Goal: Task Accomplishment & Management: Use online tool/utility

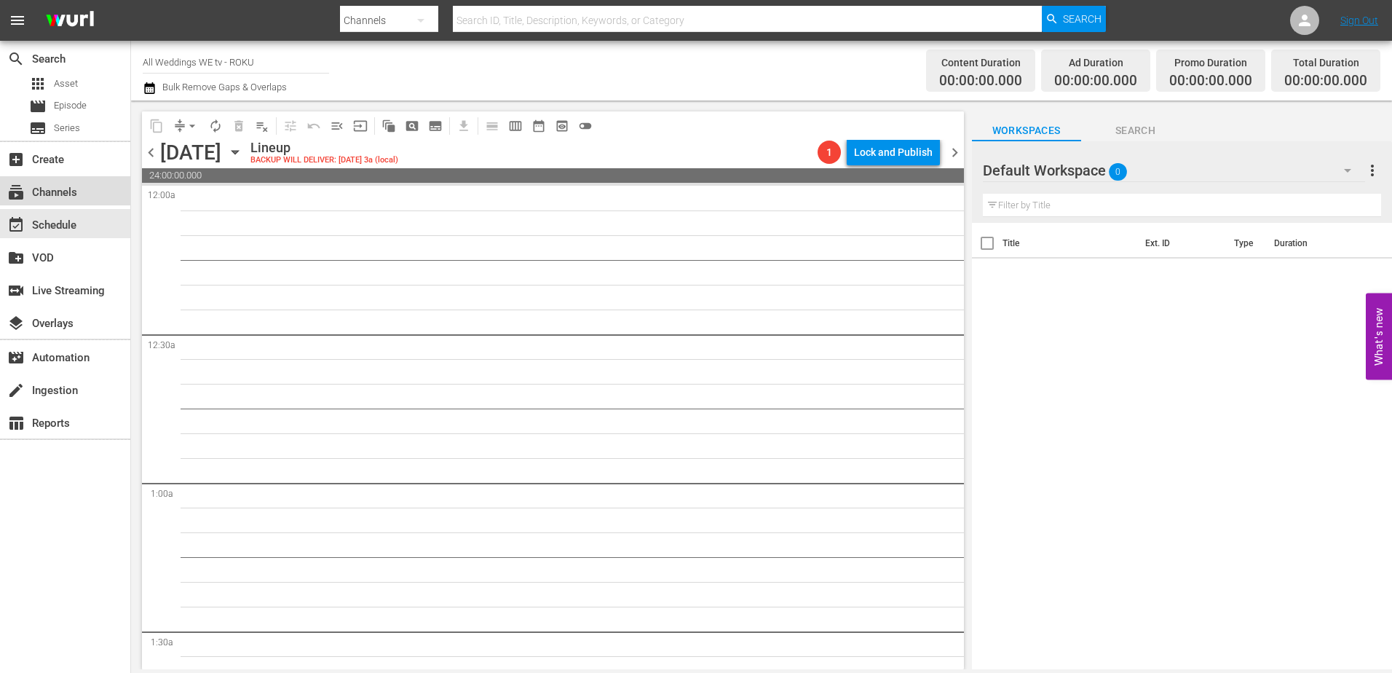
click at [72, 180] on div "subscriptions Channels" at bounding box center [65, 190] width 130 height 29
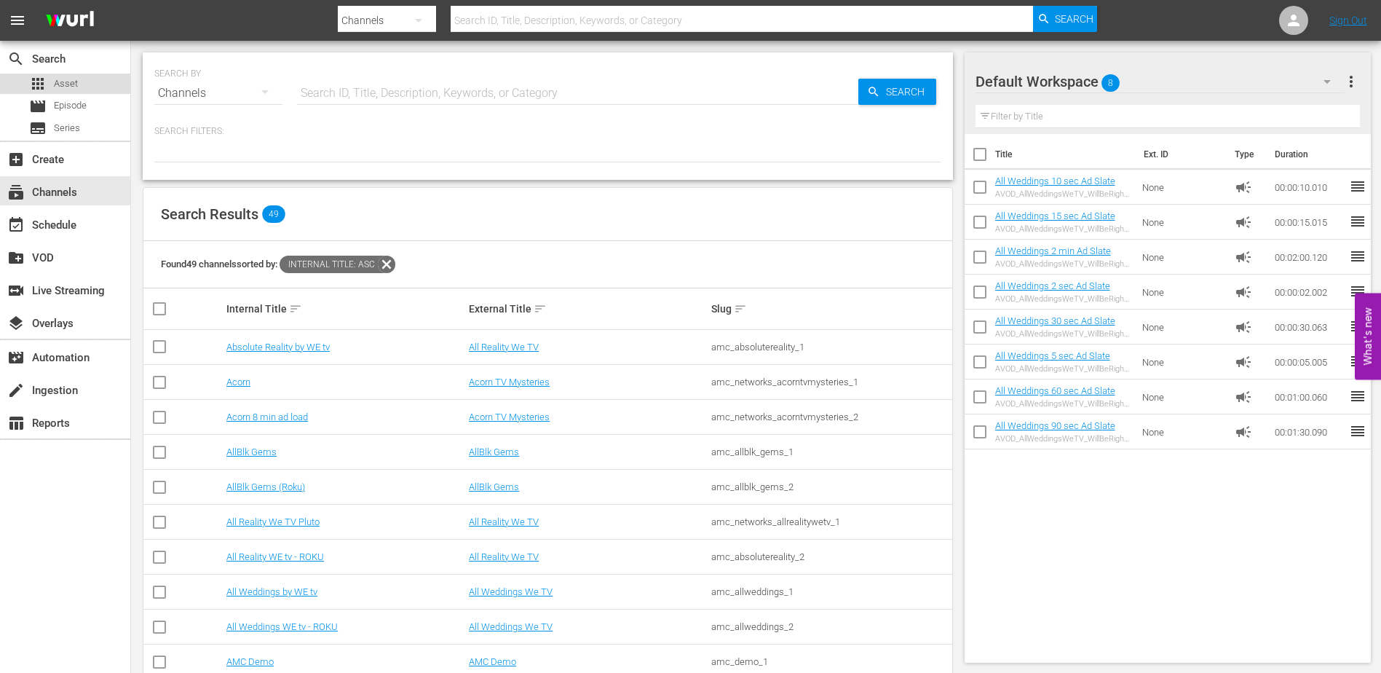
click at [62, 87] on span "Asset" at bounding box center [66, 83] width 24 height 15
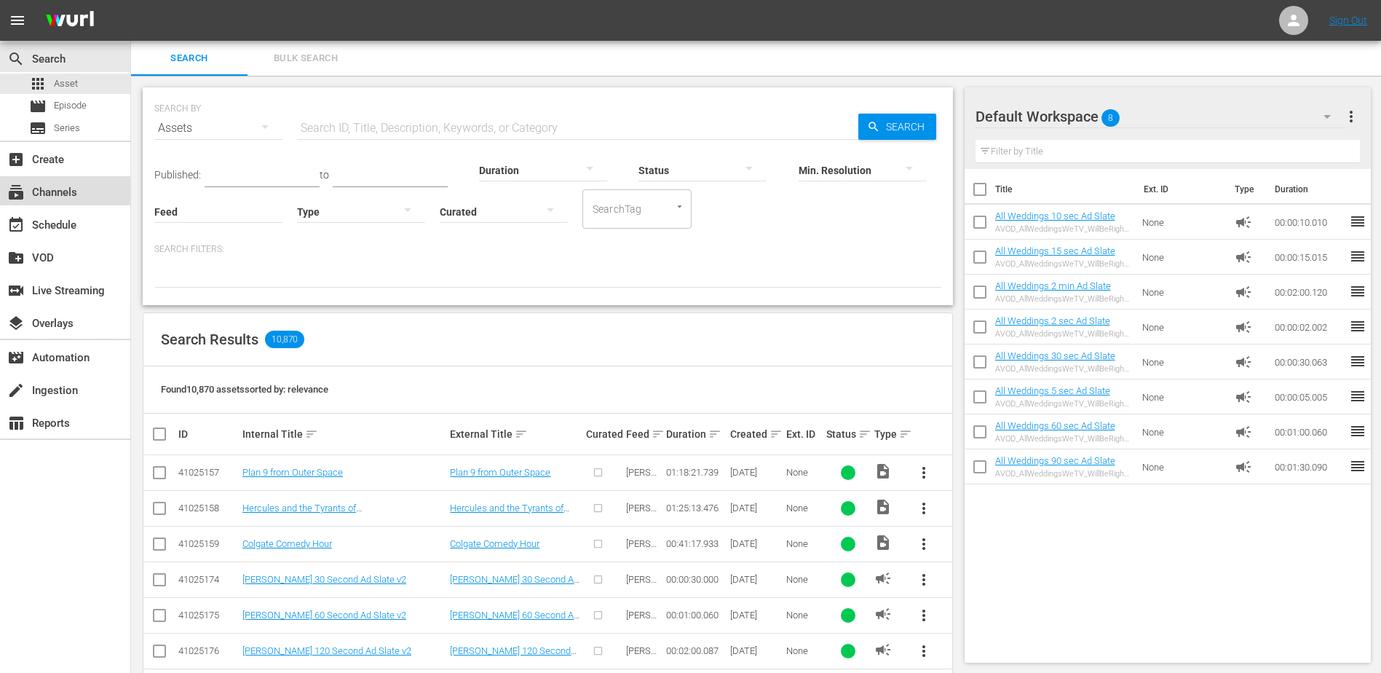
click at [55, 197] on div "subscriptions Channels" at bounding box center [41, 189] width 82 height 13
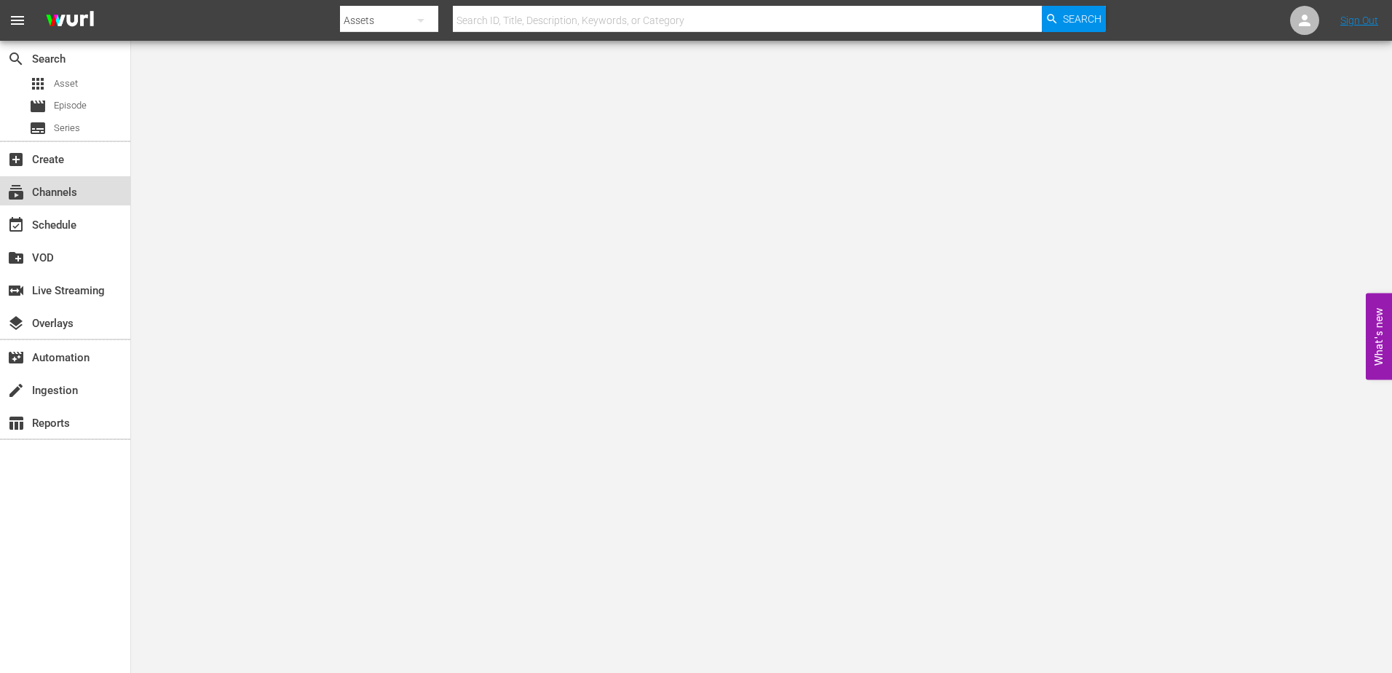
click at [71, 197] on div "subscriptions Channels" at bounding box center [41, 189] width 82 height 13
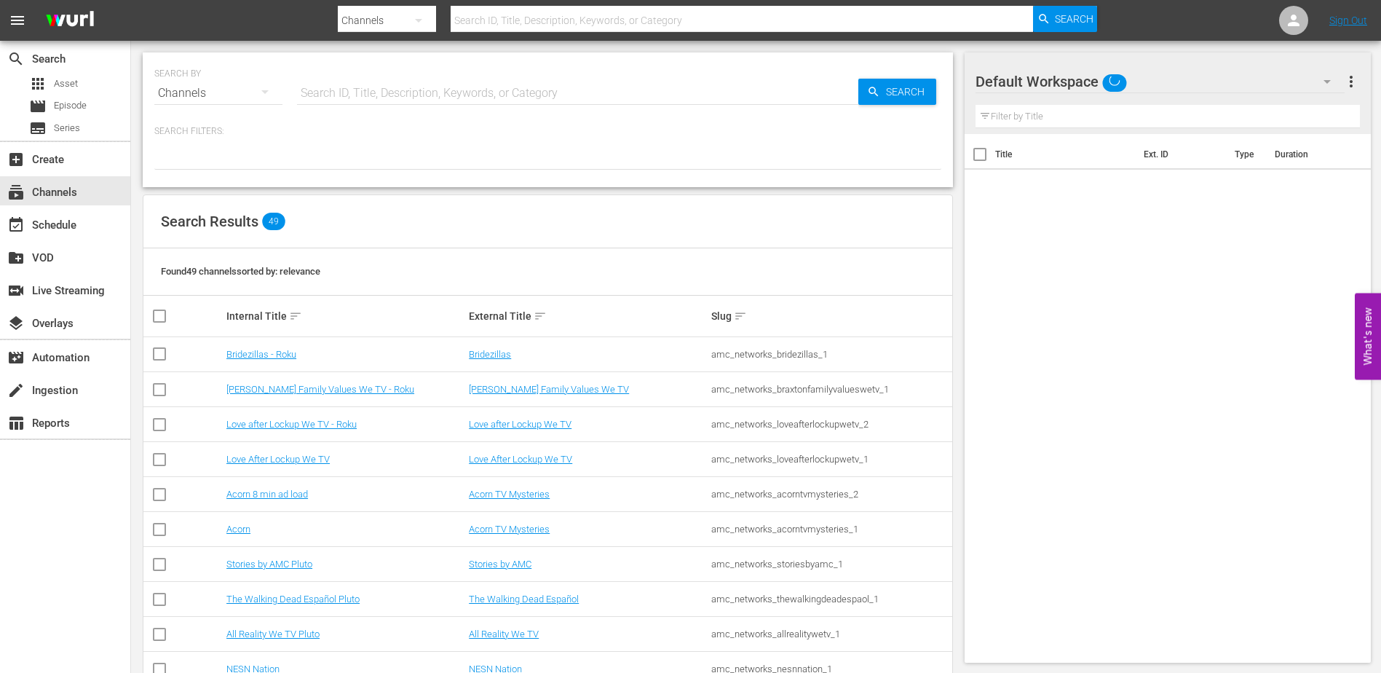
click at [299, 306] on th "Internal Title sort" at bounding box center [345, 316] width 242 height 41
click at [294, 308] on div "Internal Title sort" at bounding box center [345, 315] width 238 height 17
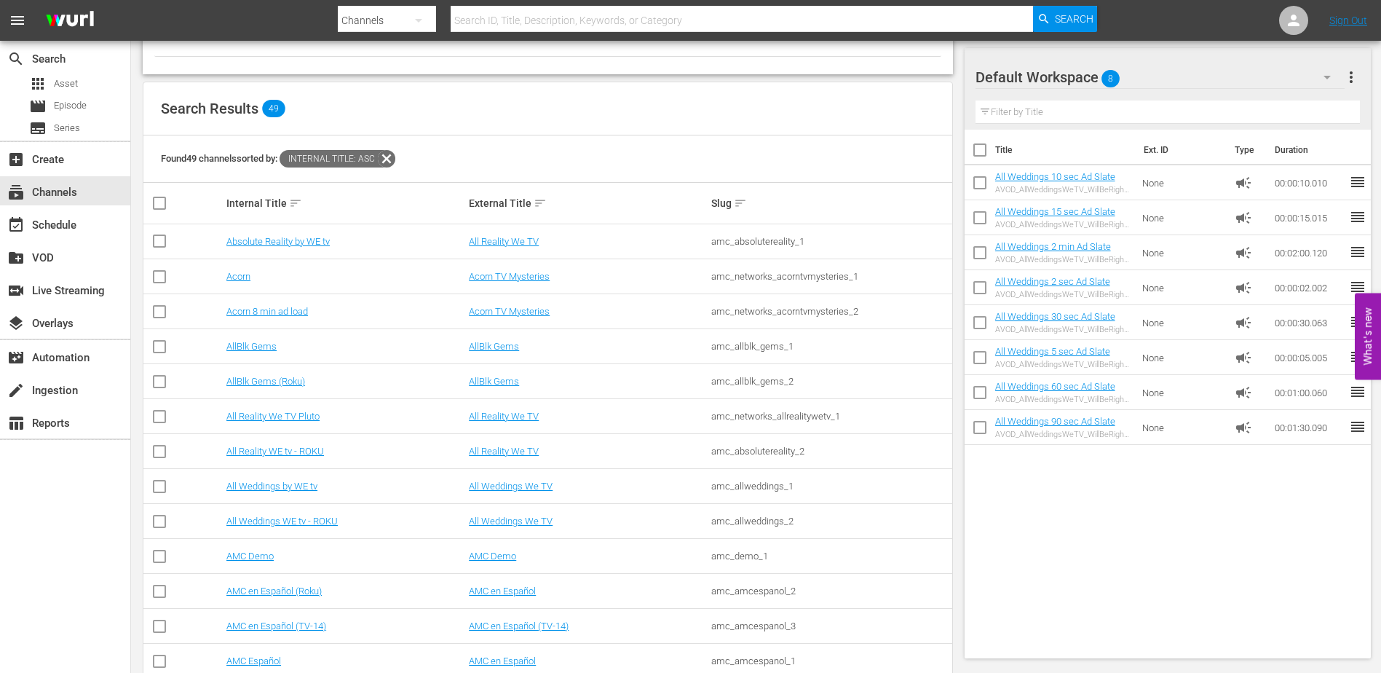
scroll to position [119, 0]
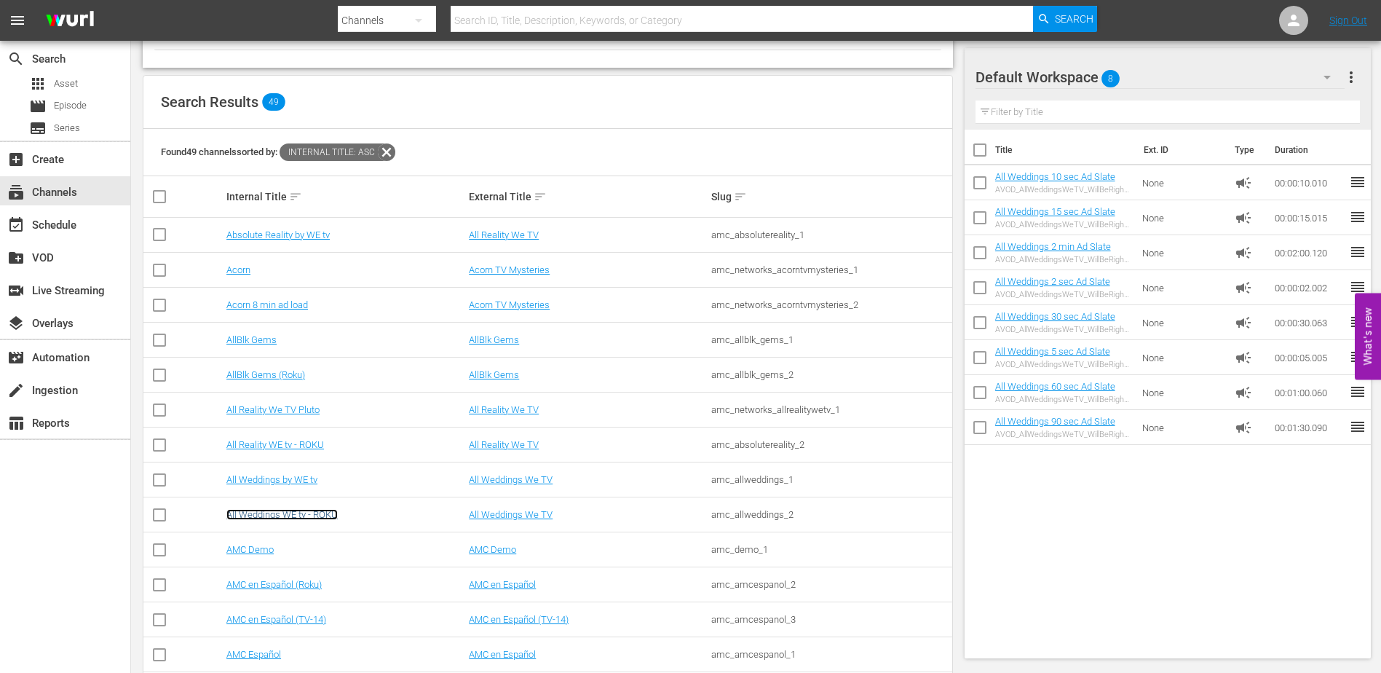
click at [279, 516] on link "All Weddings WE tv - ROKU" at bounding box center [281, 514] width 111 height 11
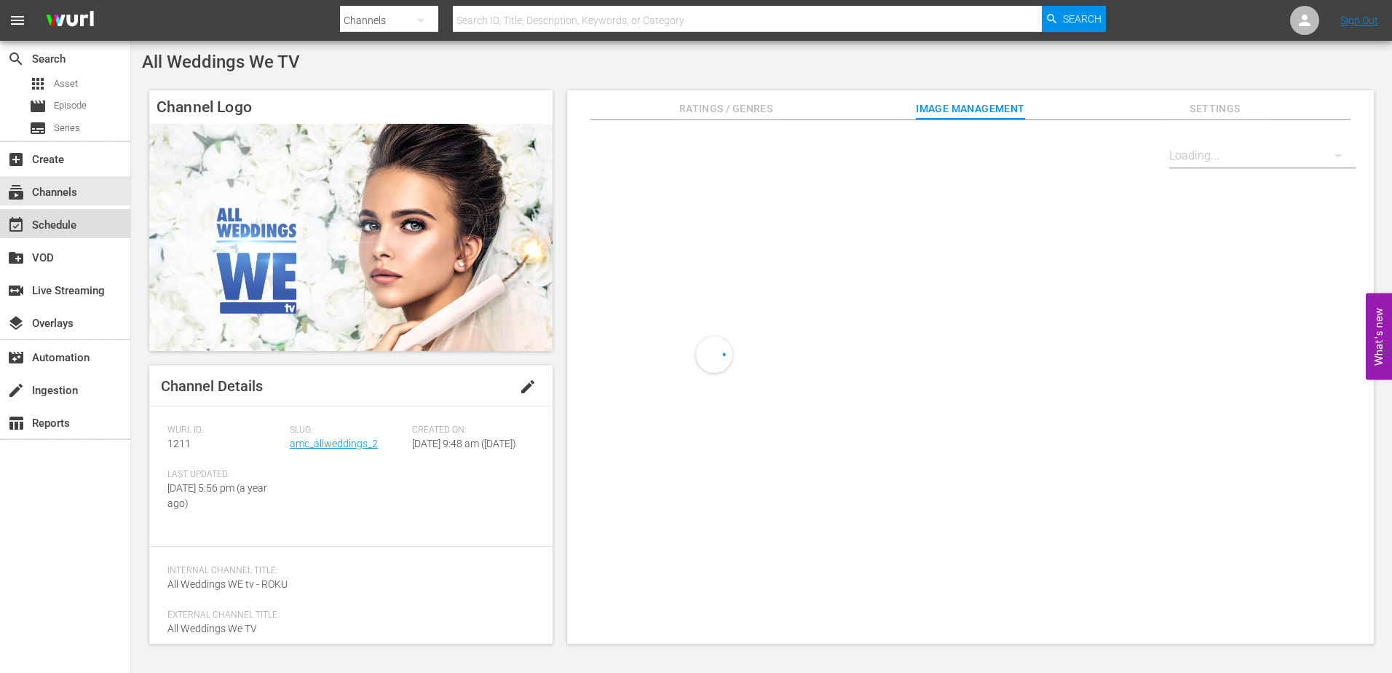
click at [50, 221] on div "event_available Schedule" at bounding box center [41, 222] width 82 height 13
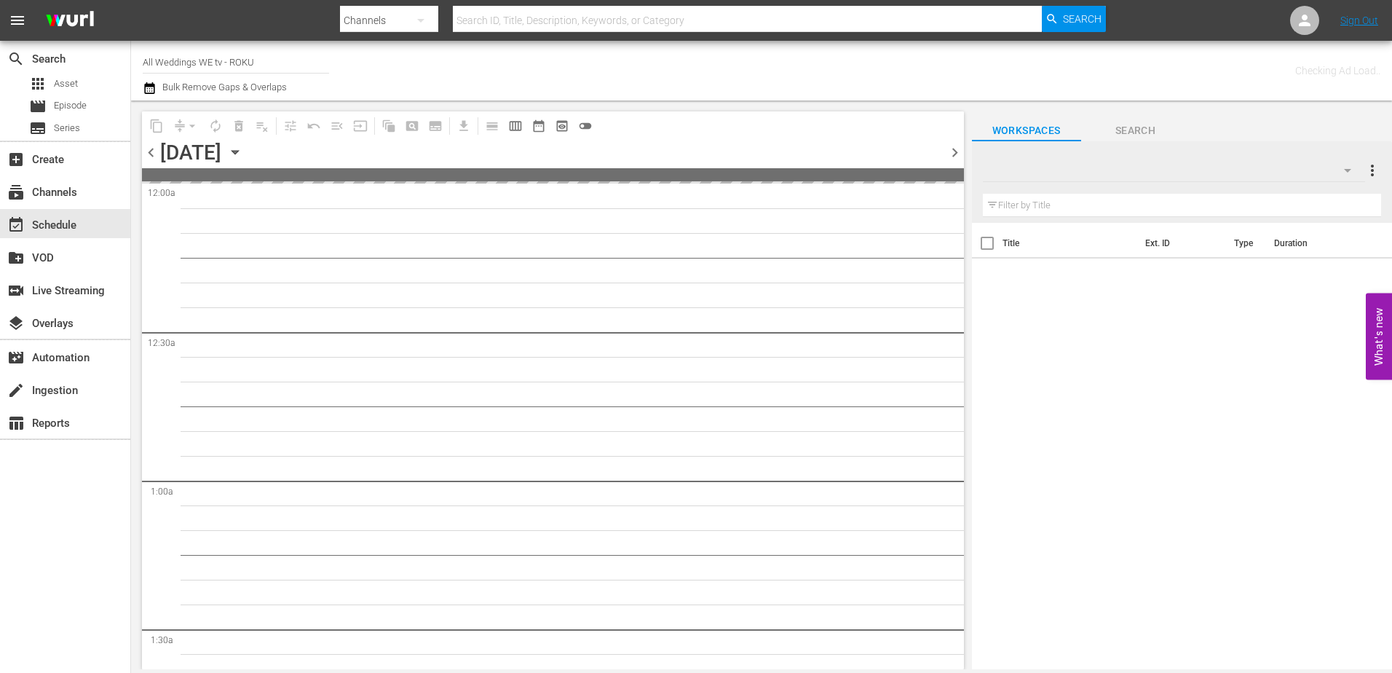
click at [238, 151] on icon "button" at bounding box center [234, 153] width 7 height 4
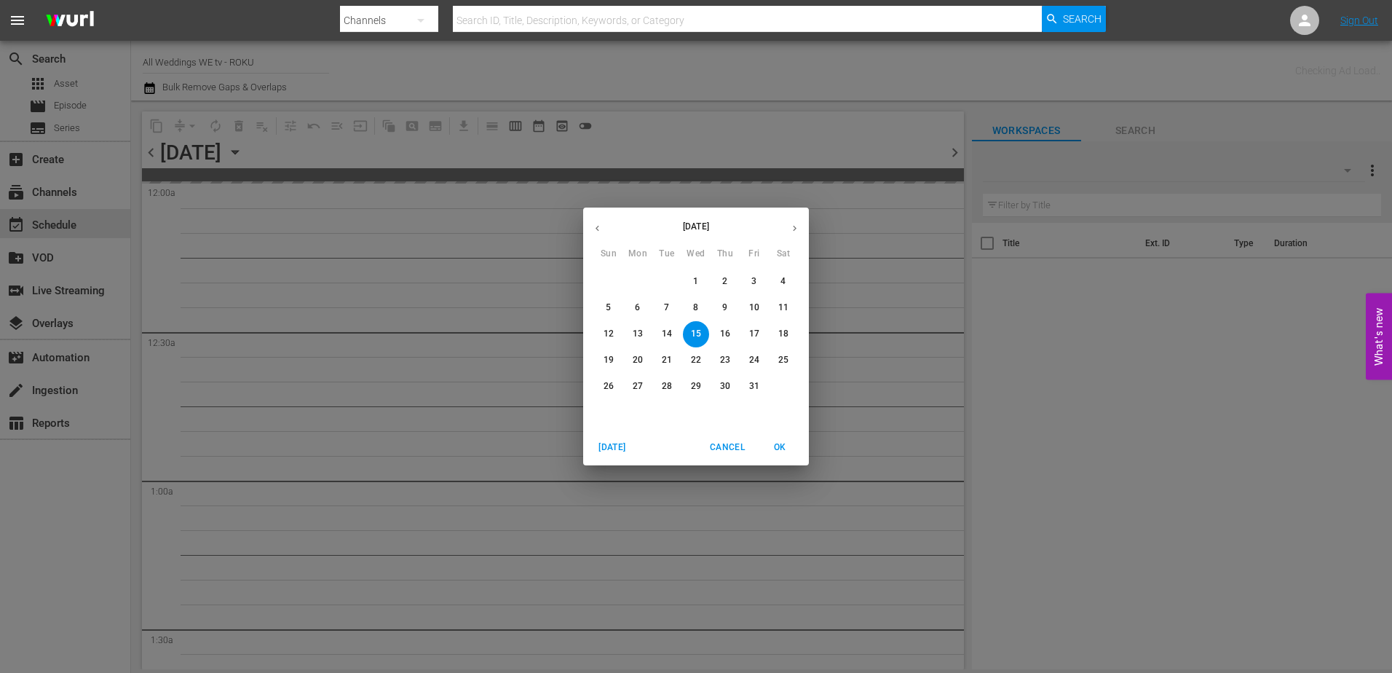
click at [797, 224] on icon "button" at bounding box center [794, 228] width 11 height 11
click at [608, 306] on p "2" at bounding box center [608, 307] width 5 height 12
